Goal: Task Accomplishment & Management: Manage account settings

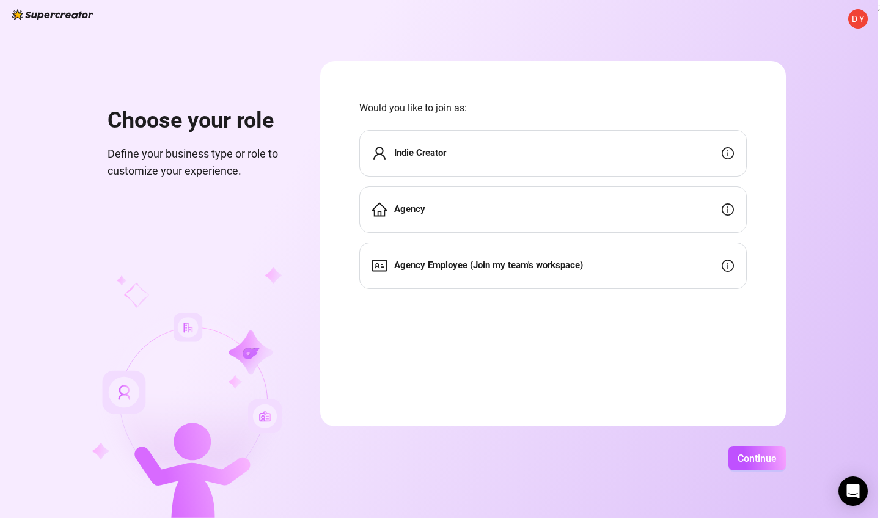
click at [476, 265] on strong "Agency Employee (Join my team's workspace)" at bounding box center [488, 265] width 189 height 11
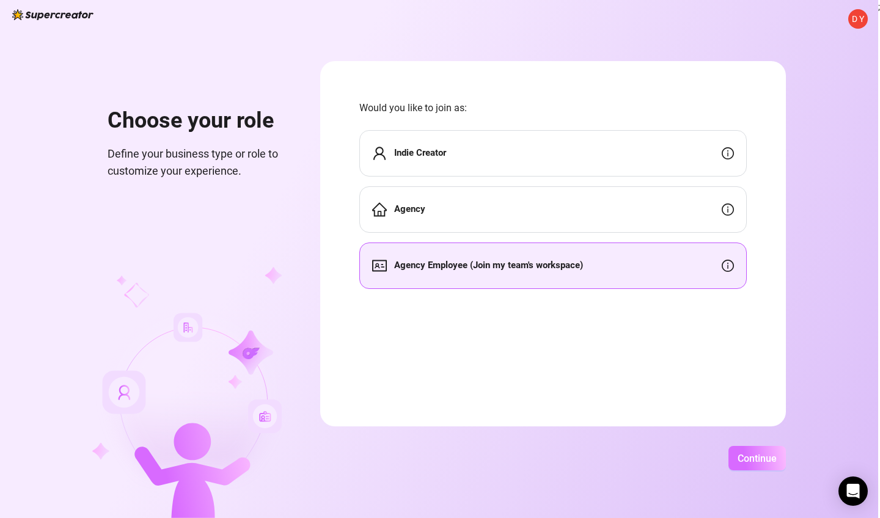
click at [777, 455] on span "Continue" at bounding box center [757, 459] width 39 height 12
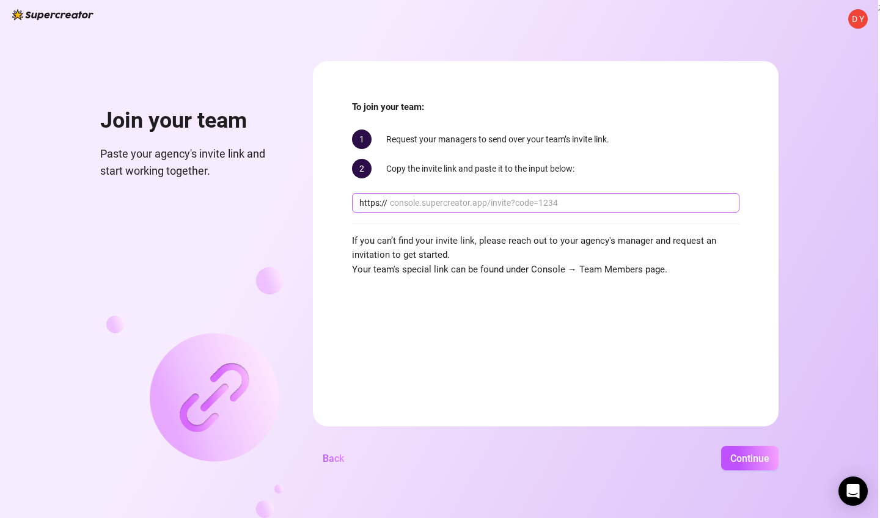
click at [486, 204] on input "text" at bounding box center [561, 202] width 342 height 13
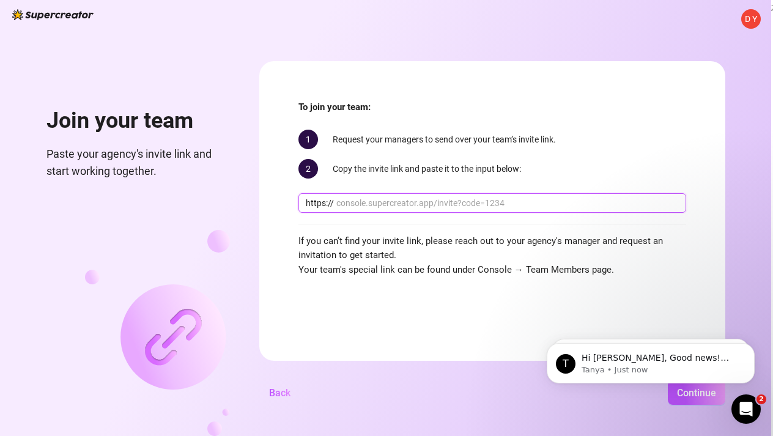
click at [489, 201] on input "text" at bounding box center [507, 202] width 342 height 13
paste input "console.supercreator.app/invite?code=PsUT8oEKCtVYCKuicmIm1Y3KAug2&workspace=Aub…"
type input "console.supercreator.app/invite?code=PsUT8oEKCtVYCKuicmIm1Y3KAug2&workspace=Aub…"
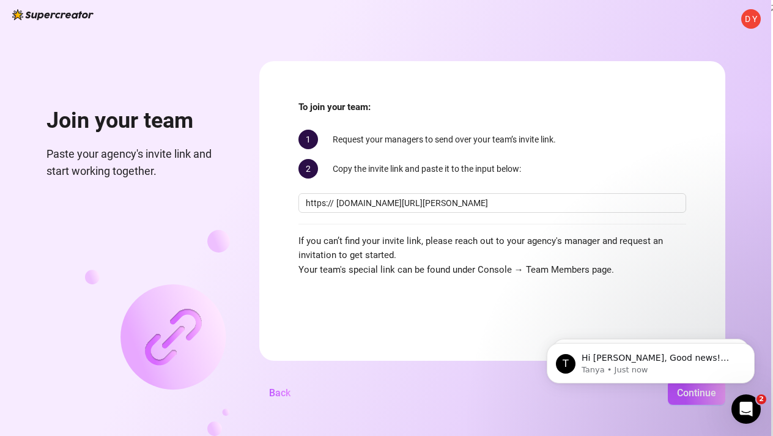
click at [656, 297] on form "To join your team: 1 Request your managers to send over your team’s invite link…" at bounding box center [492, 210] width 466 height 299
click at [698, 398] on html "T Hi Dylan, Good news! We’ve just launched our Referral Program 🚀 Invite your f…" at bounding box center [650, 360] width 244 height 86
click at [692, 400] on html "T Hi Dylan, Good news! We’ve just launched our Referral Program 🚀 Invite your f…" at bounding box center [650, 360] width 244 height 86
click at [696, 405] on button "Continue" at bounding box center [695, 392] width 57 height 24
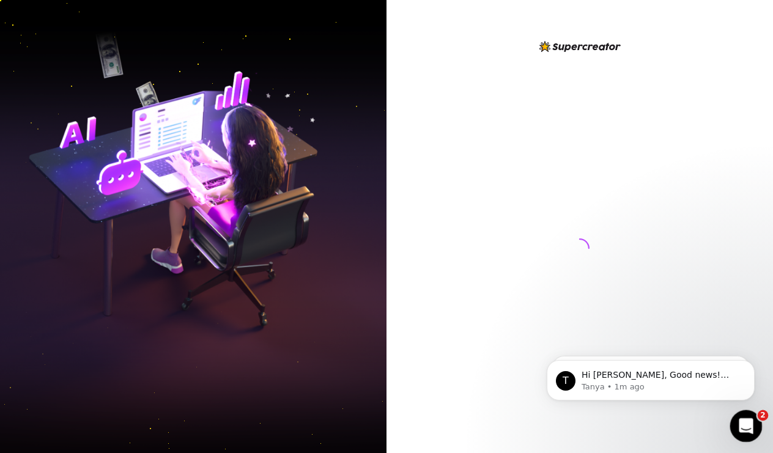
click at [743, 422] on icon "Open Intercom Messenger" at bounding box center [744, 424] width 20 height 20
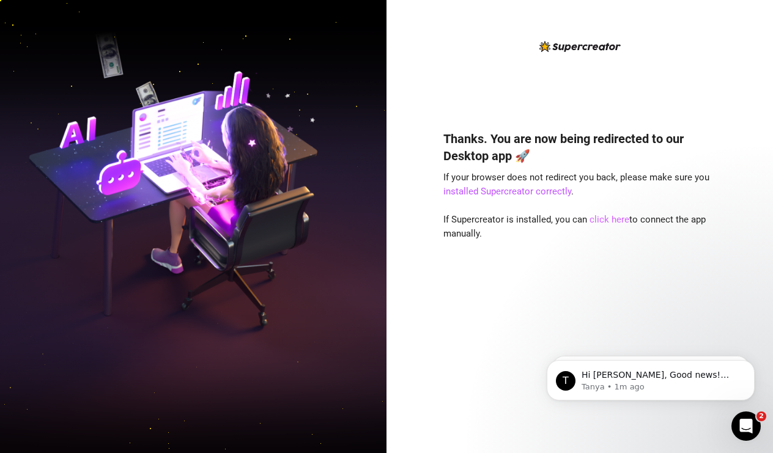
click at [607, 219] on link "click here" at bounding box center [609, 219] width 40 height 11
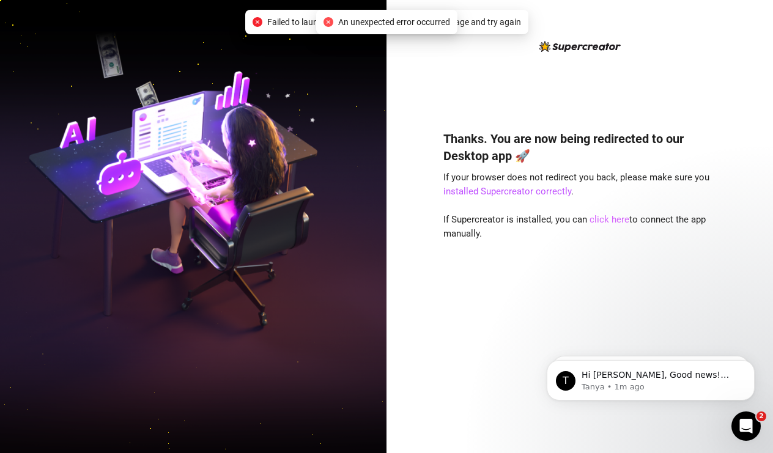
click at [604, 220] on link "click here" at bounding box center [609, 219] width 40 height 11
click at [749, 421] on icon "Open Intercom Messenger" at bounding box center [744, 424] width 20 height 20
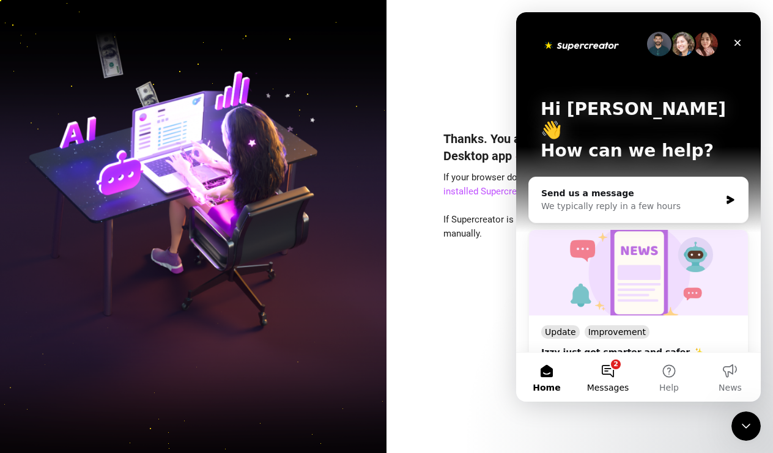
click at [616, 370] on button "2 Messages" at bounding box center [607, 377] width 61 height 49
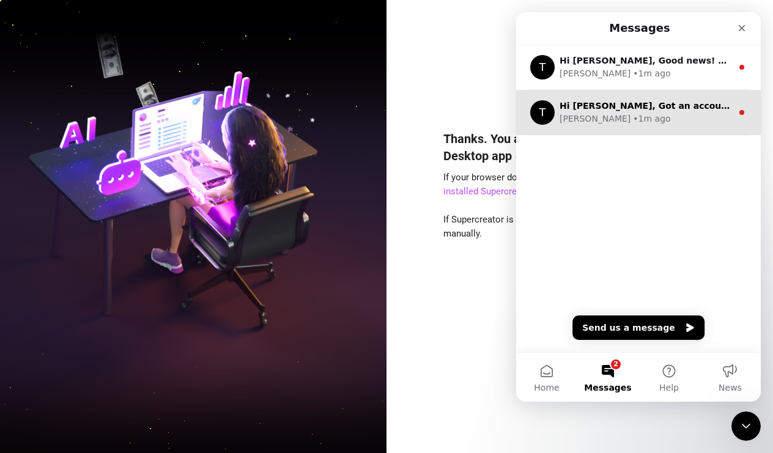
click at [670, 124] on div "Tanya • 1m ago" at bounding box center [645, 118] width 172 height 13
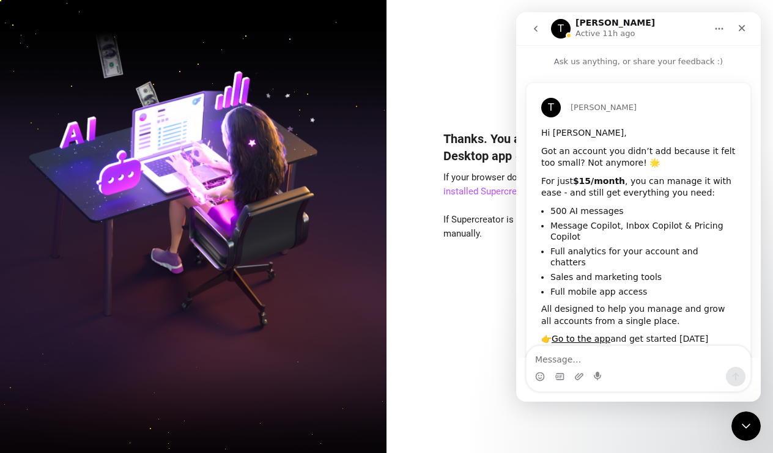
scroll to position [49, 0]
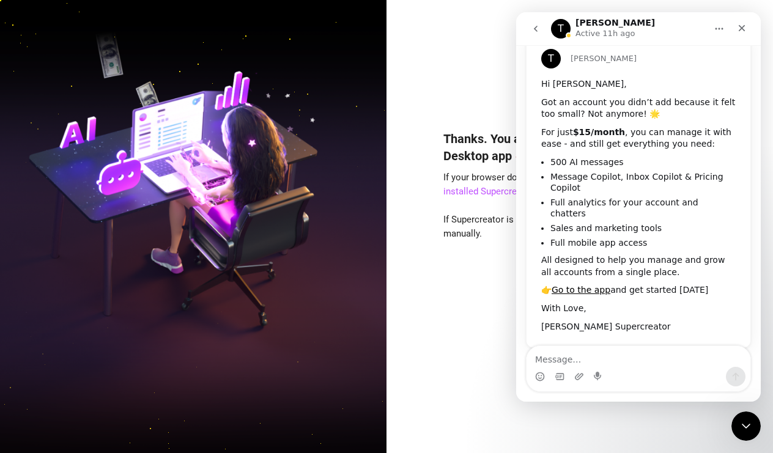
click at [536, 30] on icon "go back" at bounding box center [536, 29] width 4 height 6
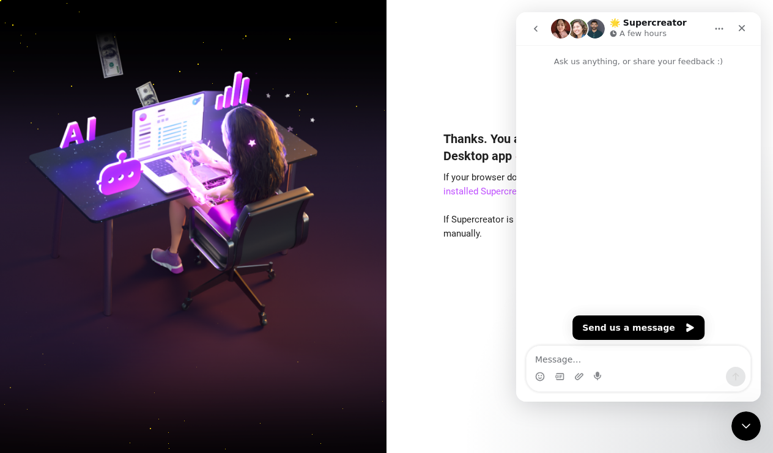
scroll to position [0, 0]
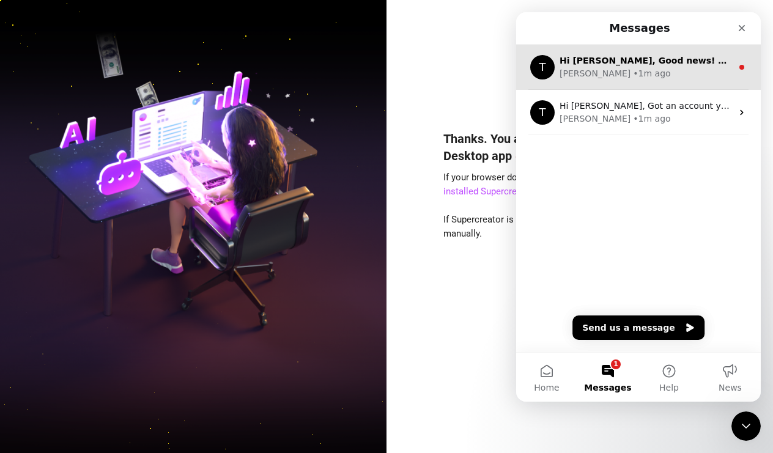
click at [589, 66] on div "Hi Dylan, Good news! We’ve just launched our Referral Program 🚀 Invite your fri…" at bounding box center [645, 60] width 172 height 13
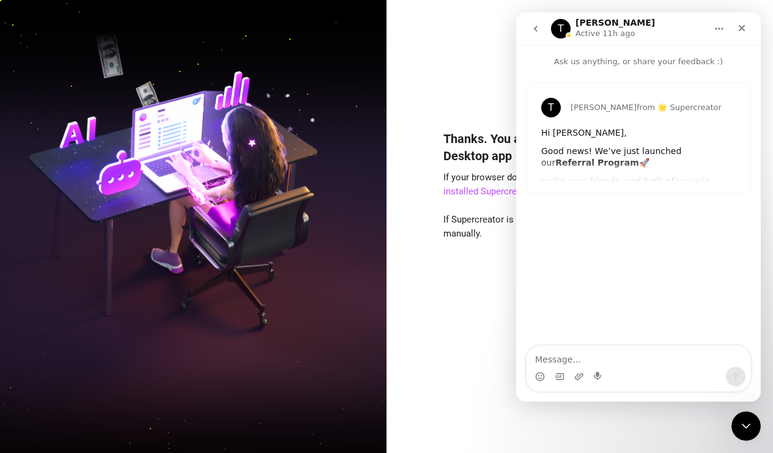
click at [538, 30] on icon "go back" at bounding box center [535, 29] width 10 height 10
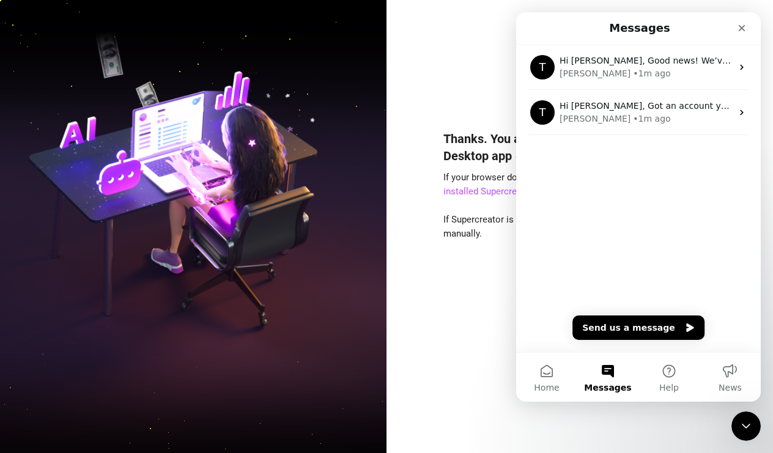
click at [472, 63] on div "Thanks. You are now being redirected to our Desktop app 🚀 If your browser does …" at bounding box center [579, 236] width 273 height 394
click at [458, 306] on div "Thanks. You are now being redirected to our Desktop app 🚀 If your browser does …" at bounding box center [579, 274] width 273 height 320
click at [751, 420] on icon "Close Intercom Messenger" at bounding box center [743, 424] width 15 height 15
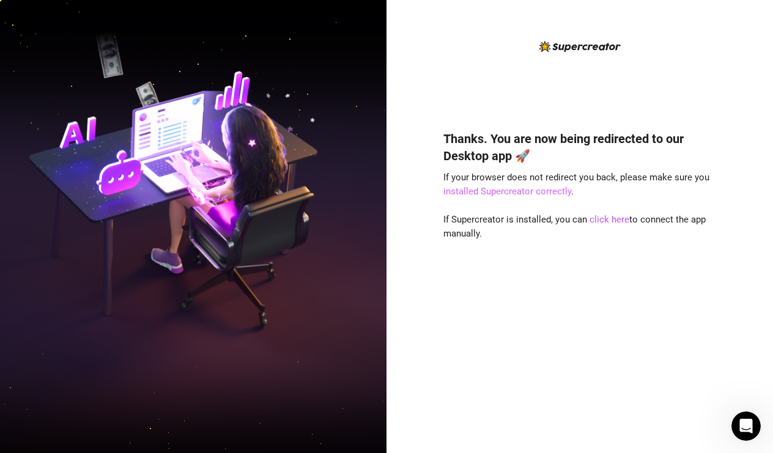
click at [496, 188] on link "installed Supercreator correctly" at bounding box center [507, 191] width 128 height 11
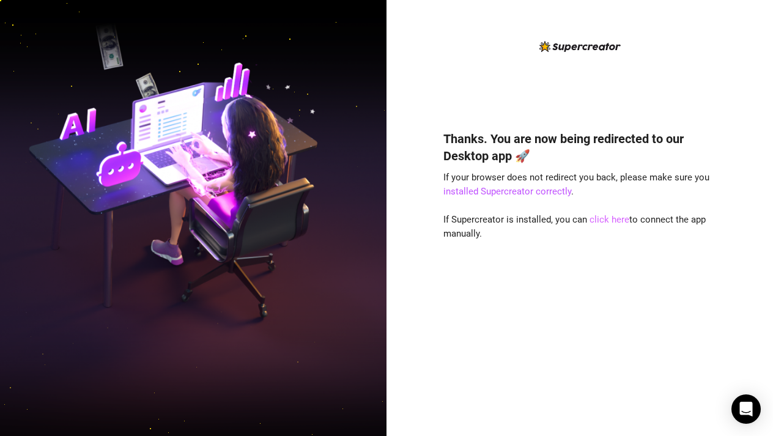
click at [613, 223] on link "click here" at bounding box center [609, 219] width 40 height 11
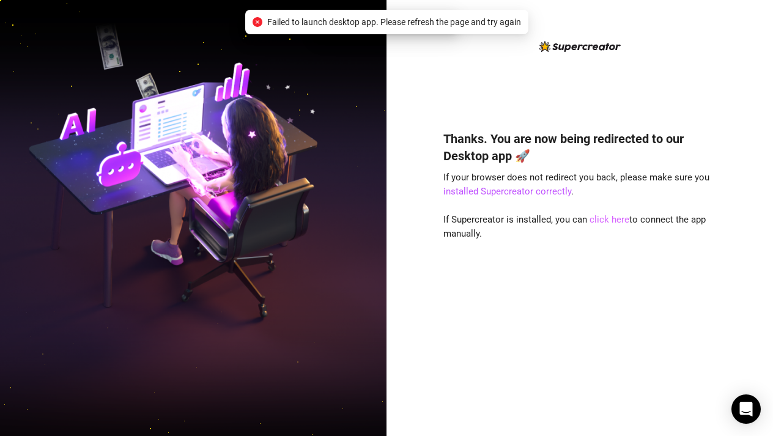
click at [611, 215] on link "click here" at bounding box center [609, 219] width 40 height 11
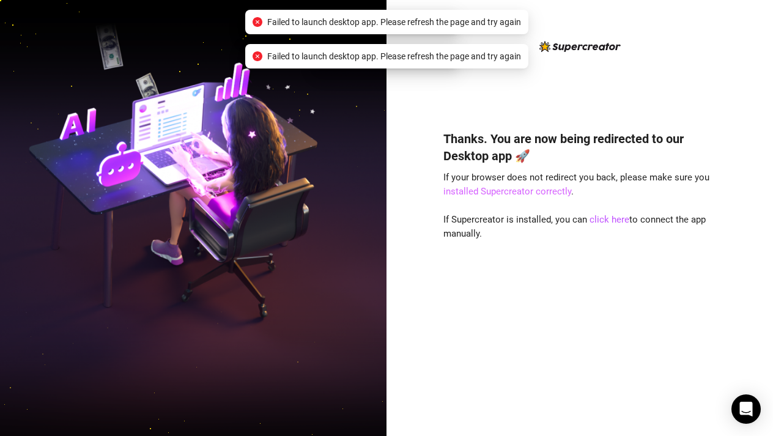
click at [545, 193] on link "installed Supercreator correctly" at bounding box center [507, 191] width 128 height 11
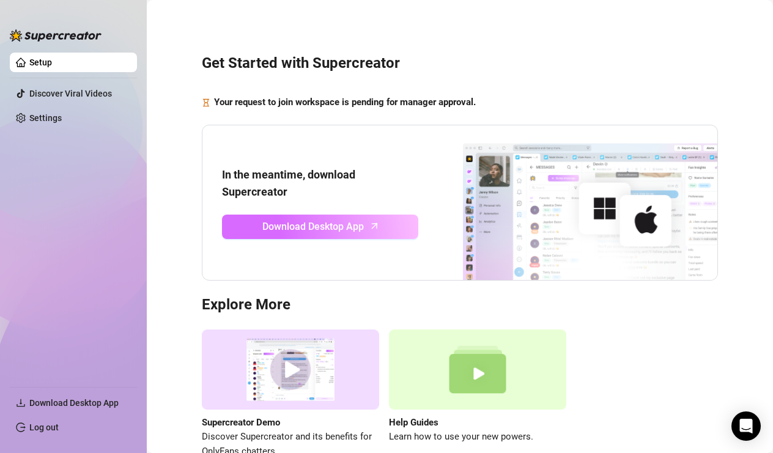
click at [307, 223] on span "Download Desktop App" at bounding box center [312, 226] width 101 height 15
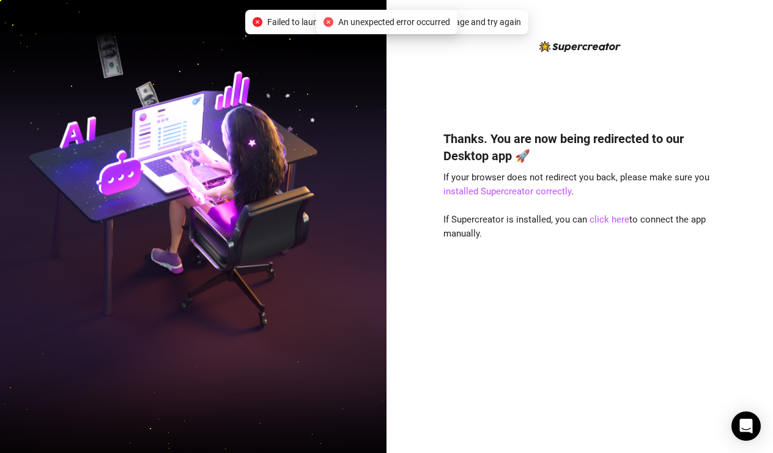
click at [433, 16] on span "An unexpected error occurred" at bounding box center [394, 21] width 112 height 13
click at [432, 28] on span "An unexpected error occurred" at bounding box center [394, 21] width 112 height 13
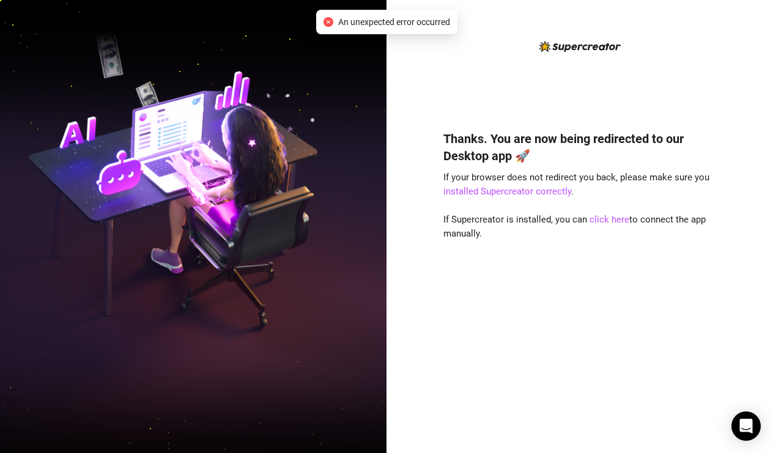
click at [472, 22] on span "Failed to launch desktop app. Please refresh the page and try again" at bounding box center [394, 16] width 254 height 13
click at [490, 191] on link "installed Supercreator correctly" at bounding box center [507, 191] width 128 height 11
click at [610, 218] on link "click here" at bounding box center [609, 219] width 40 height 11
click at [607, 222] on link "click here" at bounding box center [609, 219] width 40 height 11
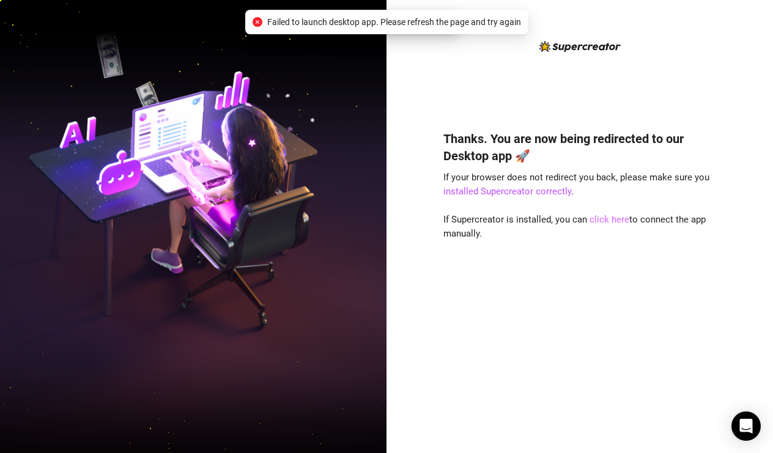
click at [607, 222] on link "click here" at bounding box center [609, 219] width 40 height 11
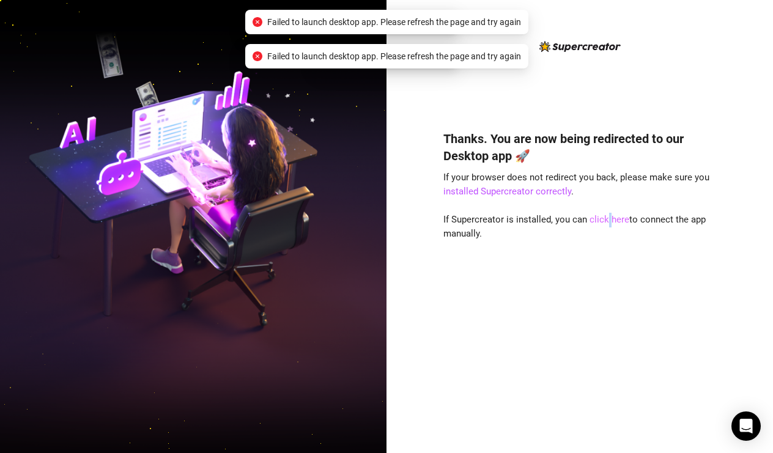
click at [607, 222] on link "click here" at bounding box center [609, 219] width 40 height 11
click at [534, 193] on link "installed Supercreator correctly" at bounding box center [507, 191] width 128 height 11
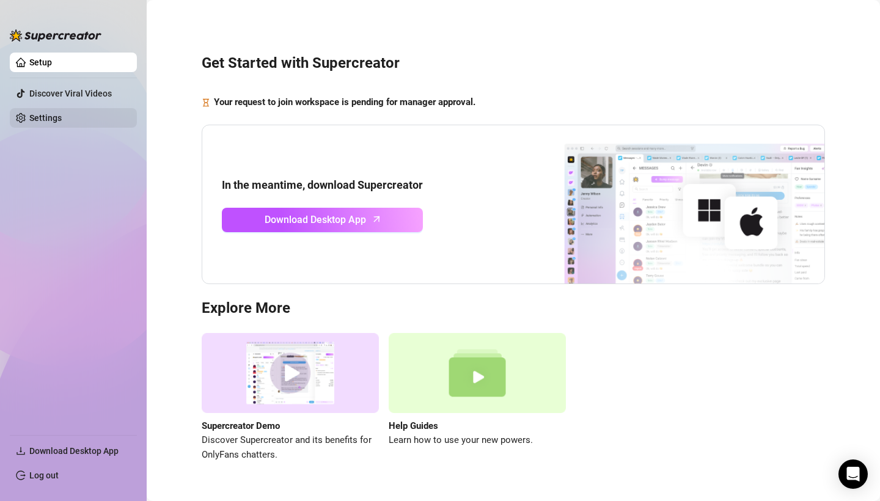
click at [62, 123] on link "Settings" at bounding box center [45, 118] width 32 height 10
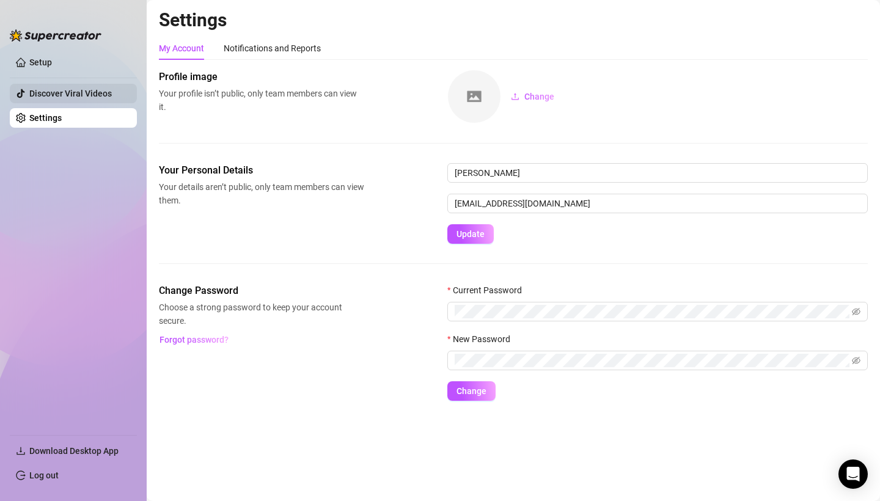
click at [67, 98] on link "Discover Viral Videos" at bounding box center [70, 94] width 83 height 10
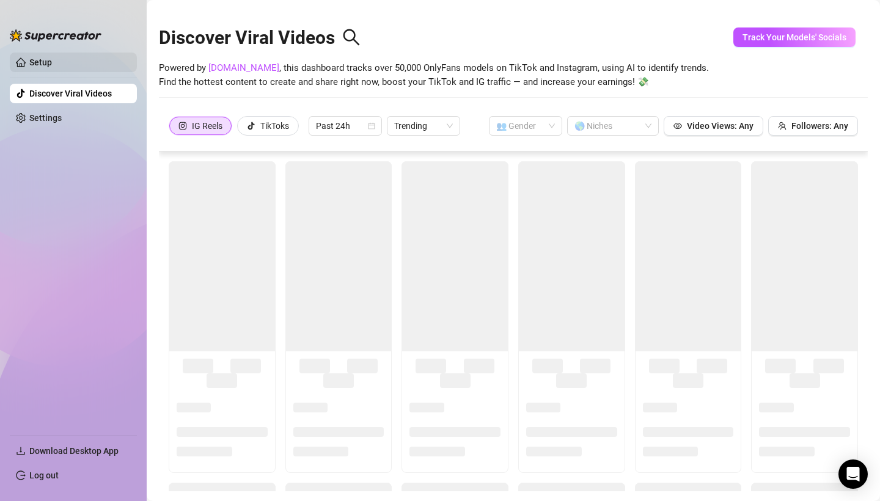
click at [52, 64] on link "Setup" at bounding box center [40, 62] width 23 height 10
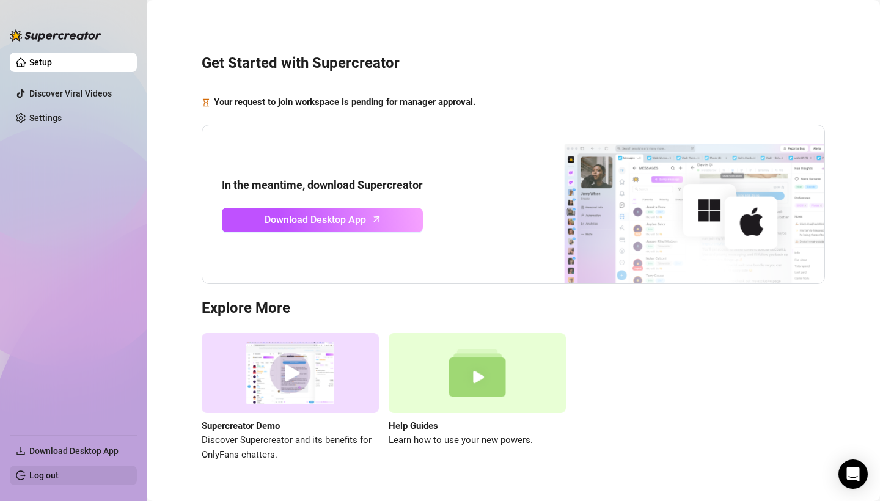
click at [59, 474] on link "Log out" at bounding box center [43, 476] width 29 height 10
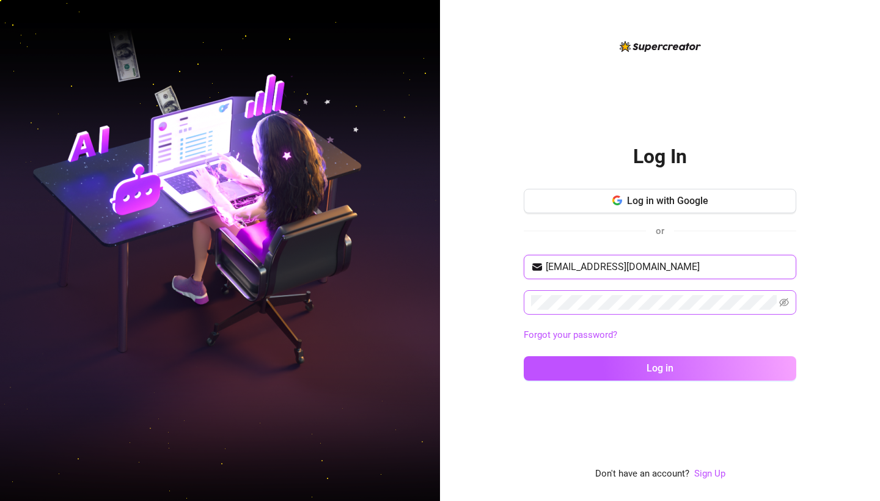
type input "dylangunderson177@gmail.com"
click at [660, 368] on button "Log in" at bounding box center [660, 368] width 273 height 24
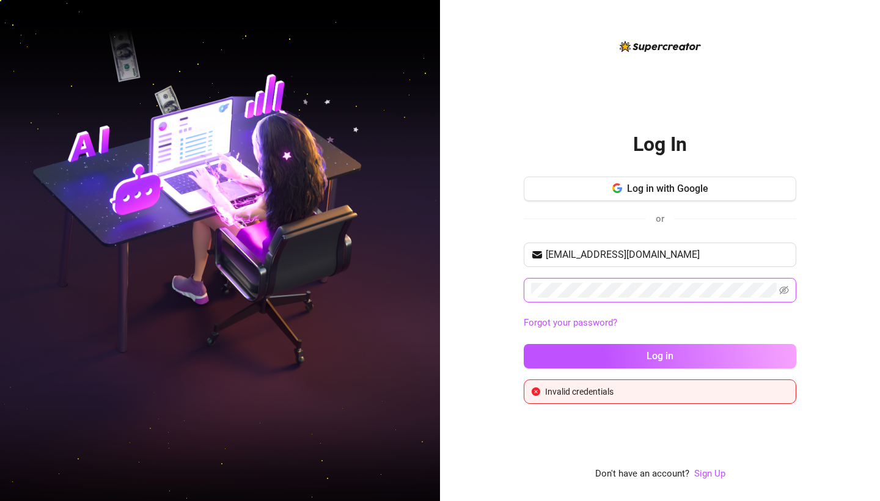
click at [660, 356] on button "Log in" at bounding box center [660, 356] width 273 height 24
